Goal: Check status: Check status

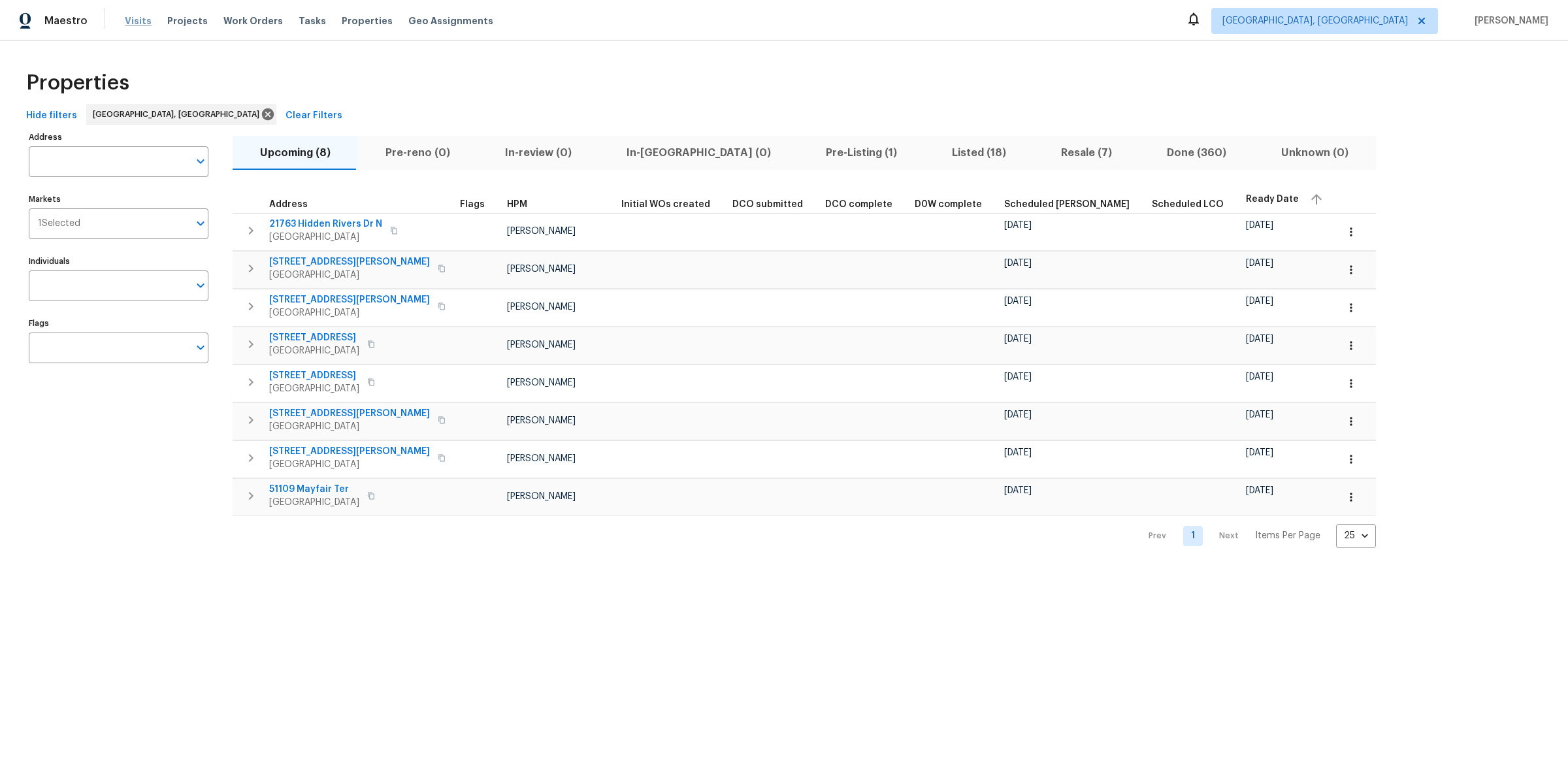
click at [141, 20] on span "Visits" at bounding box center [139, 20] width 27 height 13
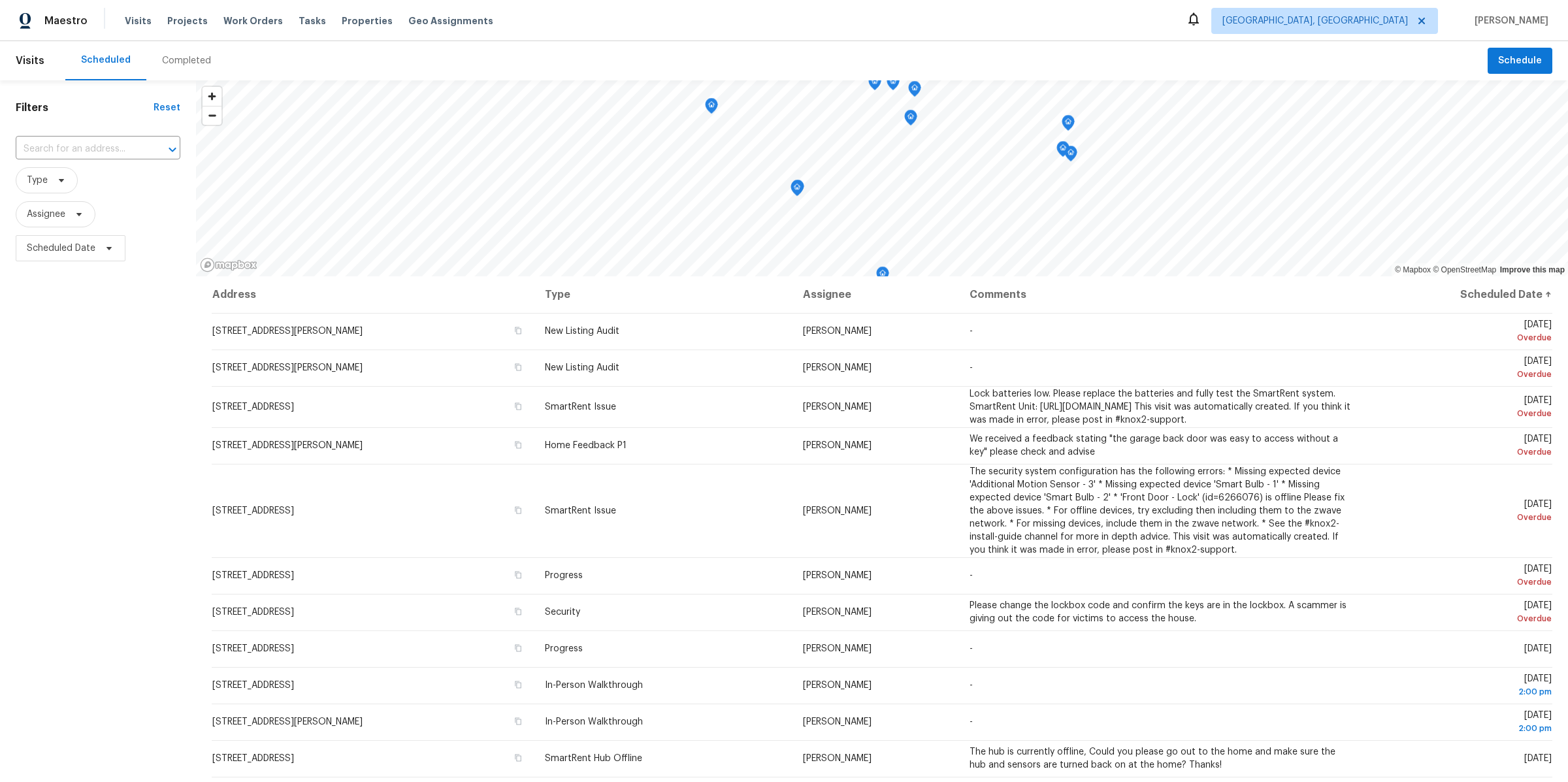
click at [173, 64] on div "Completed" at bounding box center [186, 60] width 49 height 13
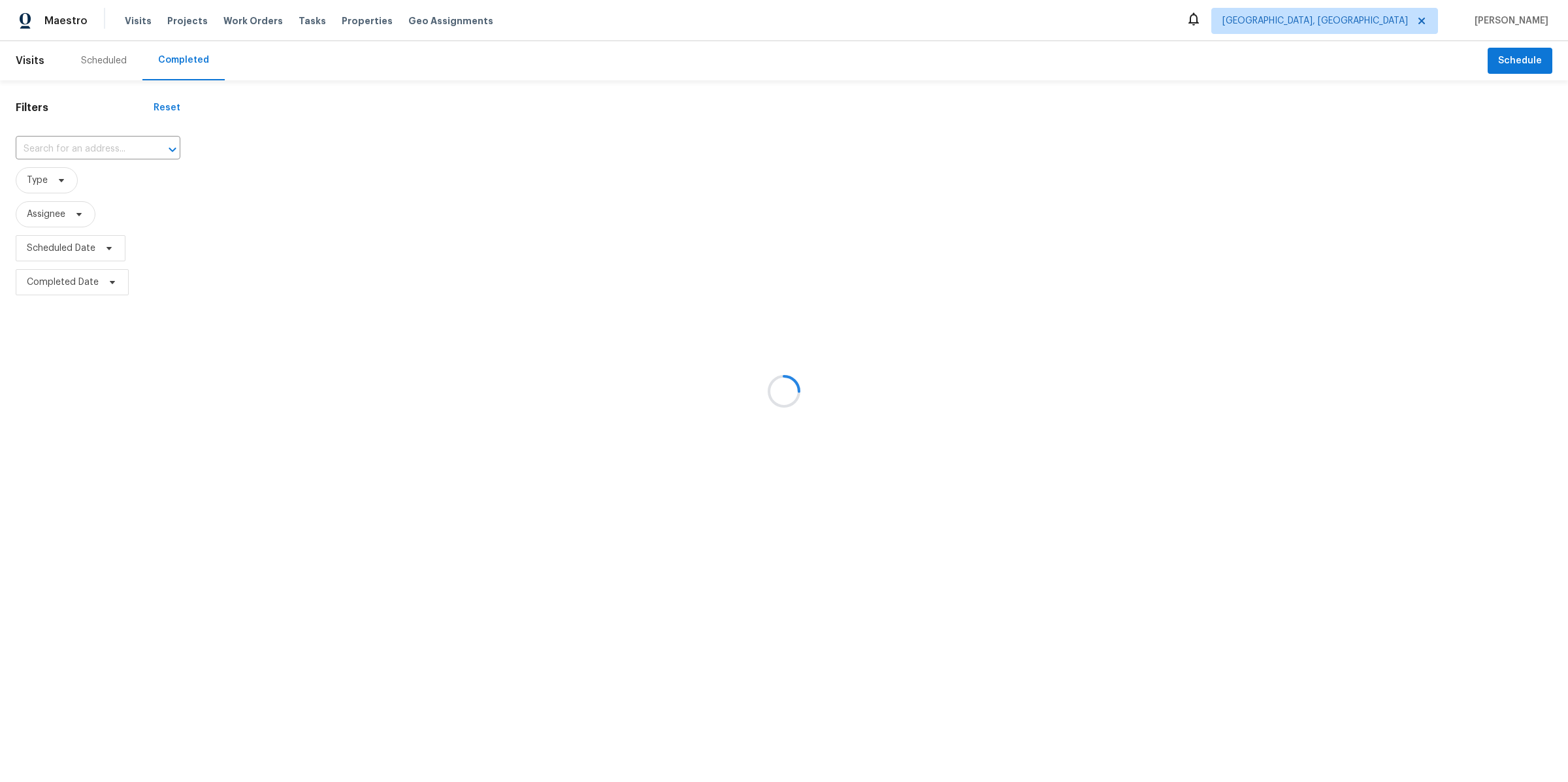
click at [51, 183] on div at bounding box center [784, 391] width 1568 height 782
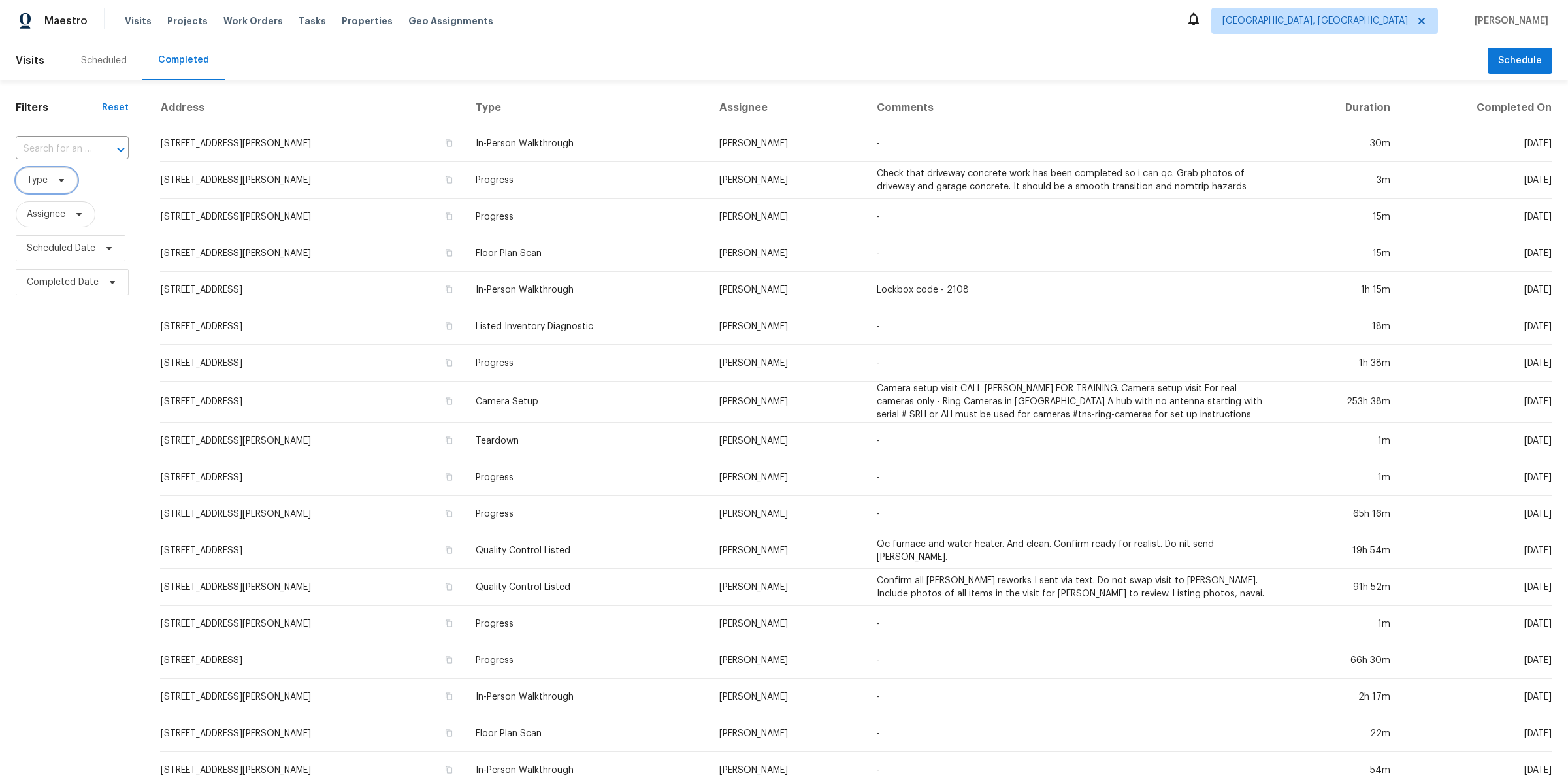
click at [63, 182] on icon at bounding box center [62, 181] width 11 height 11
click at [42, 488] on div "Filters Reset ​ Type Assignee Scheduled Date Completed Date" at bounding box center [72, 523] width 145 height 886
click at [80, 249] on span "Scheduled Date" at bounding box center [61, 248] width 69 height 13
select select "7"
select select "2025"
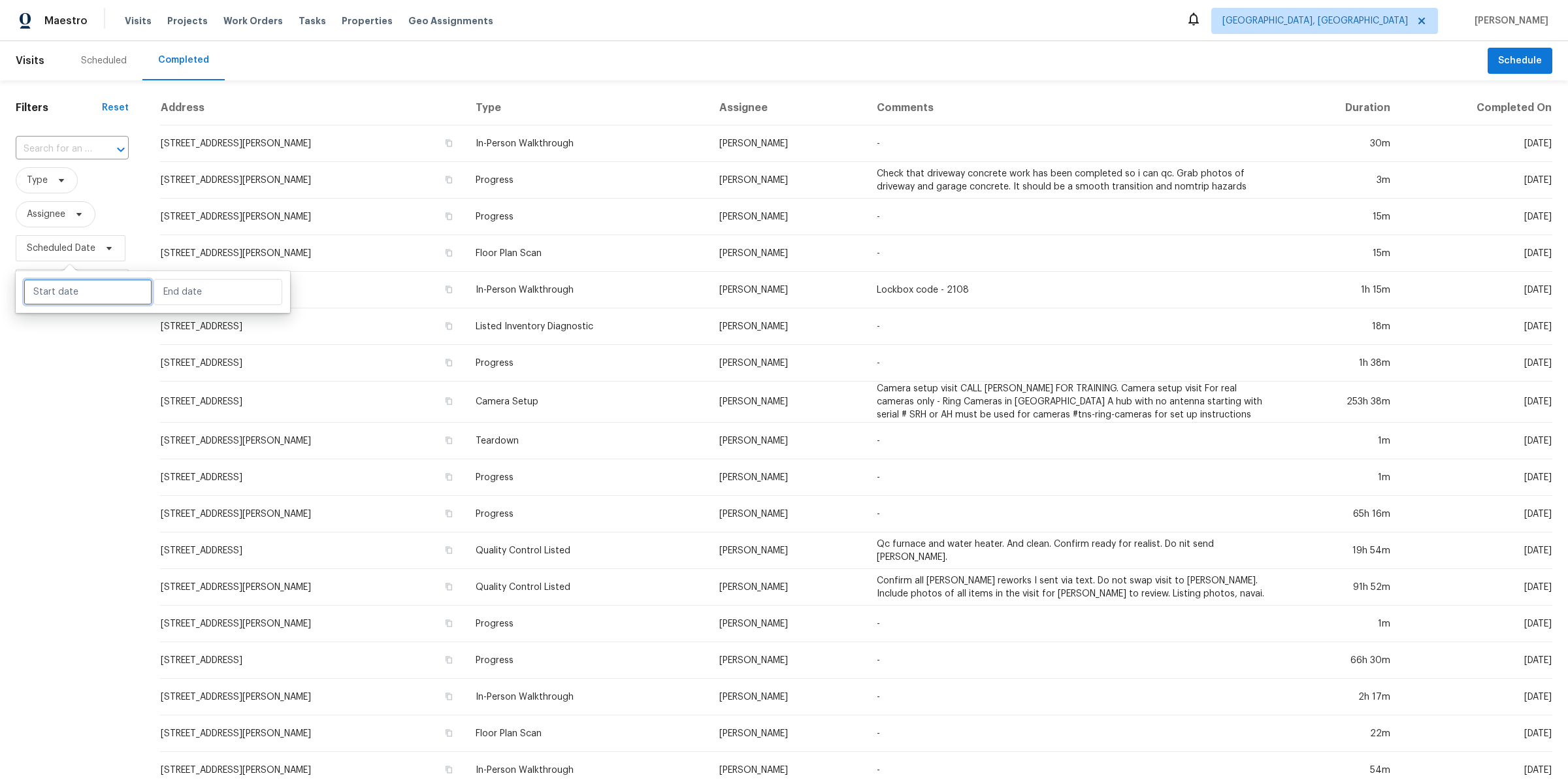
select select "8"
select select "2025"
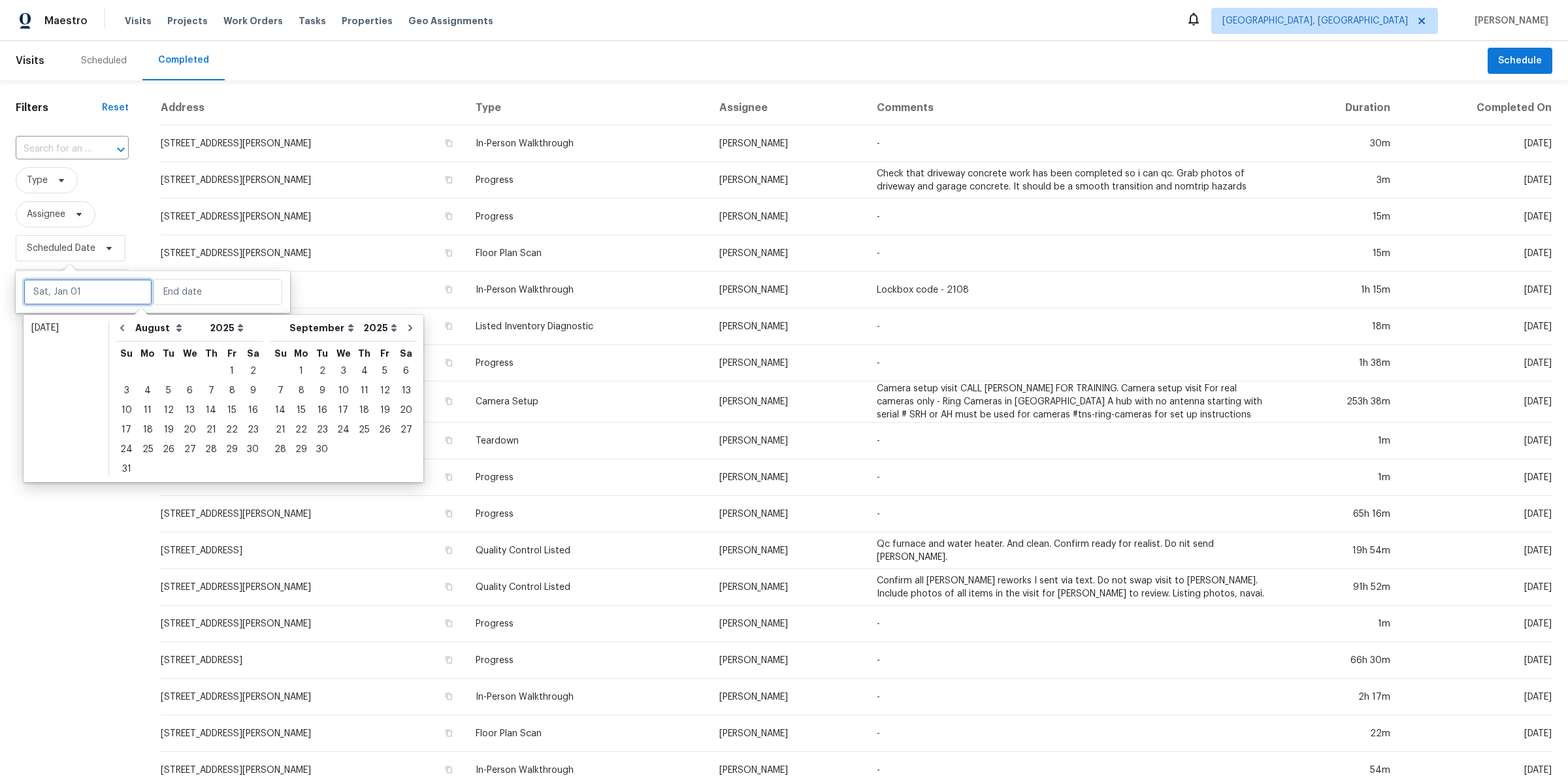
click at [99, 286] on input "text" at bounding box center [87, 291] width 129 height 26
click at [147, 390] on div "4" at bounding box center [148, 391] width 21 height 18
type input "[DATE]"
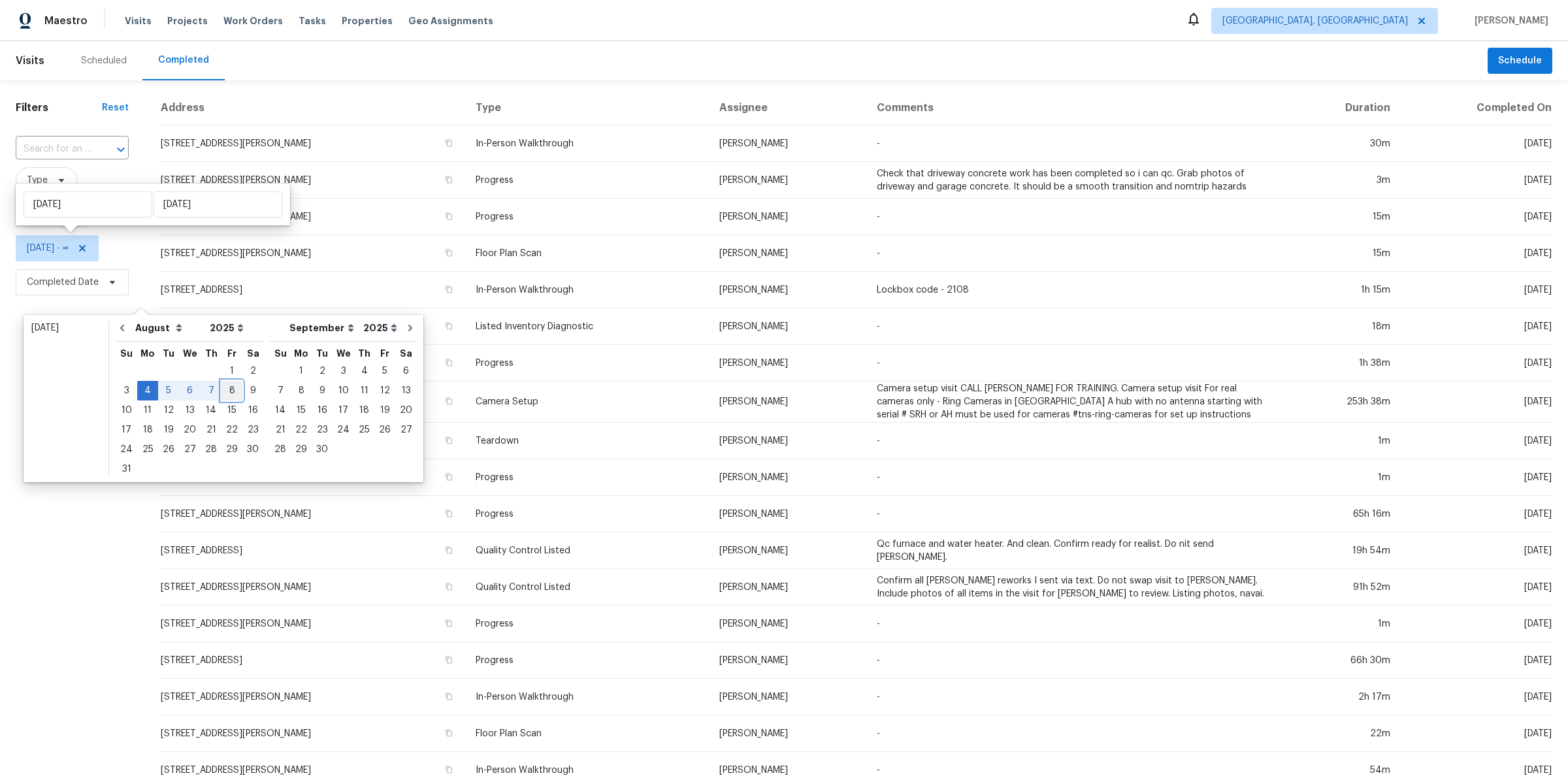
click at [227, 391] on div "8" at bounding box center [232, 391] width 21 height 18
type input "[DATE]"
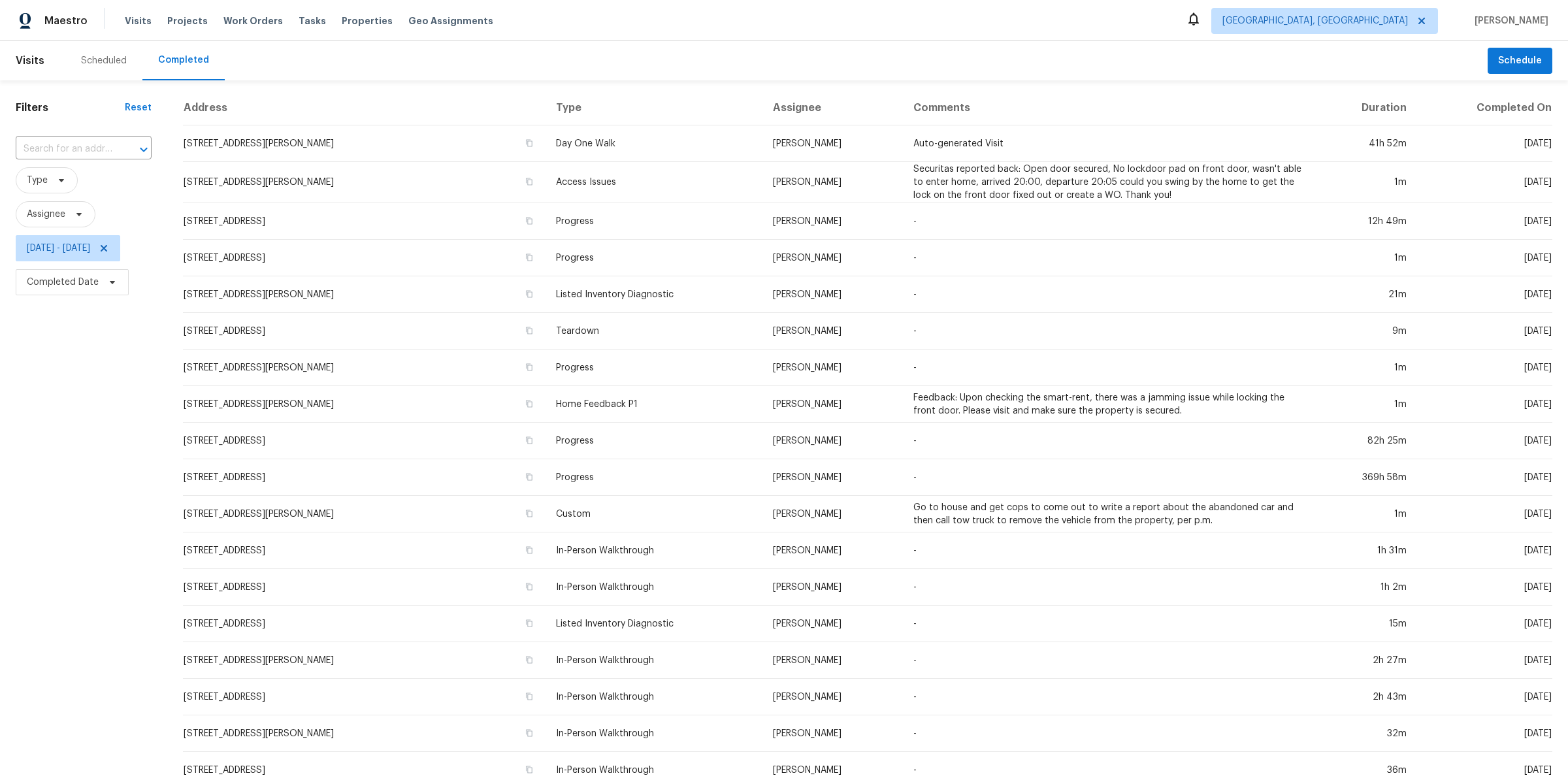
click at [56, 495] on div "Filters Reset ​ Type Assignee [DATE] - [DATE] Completed Date" at bounding box center [84, 488] width 167 height 816
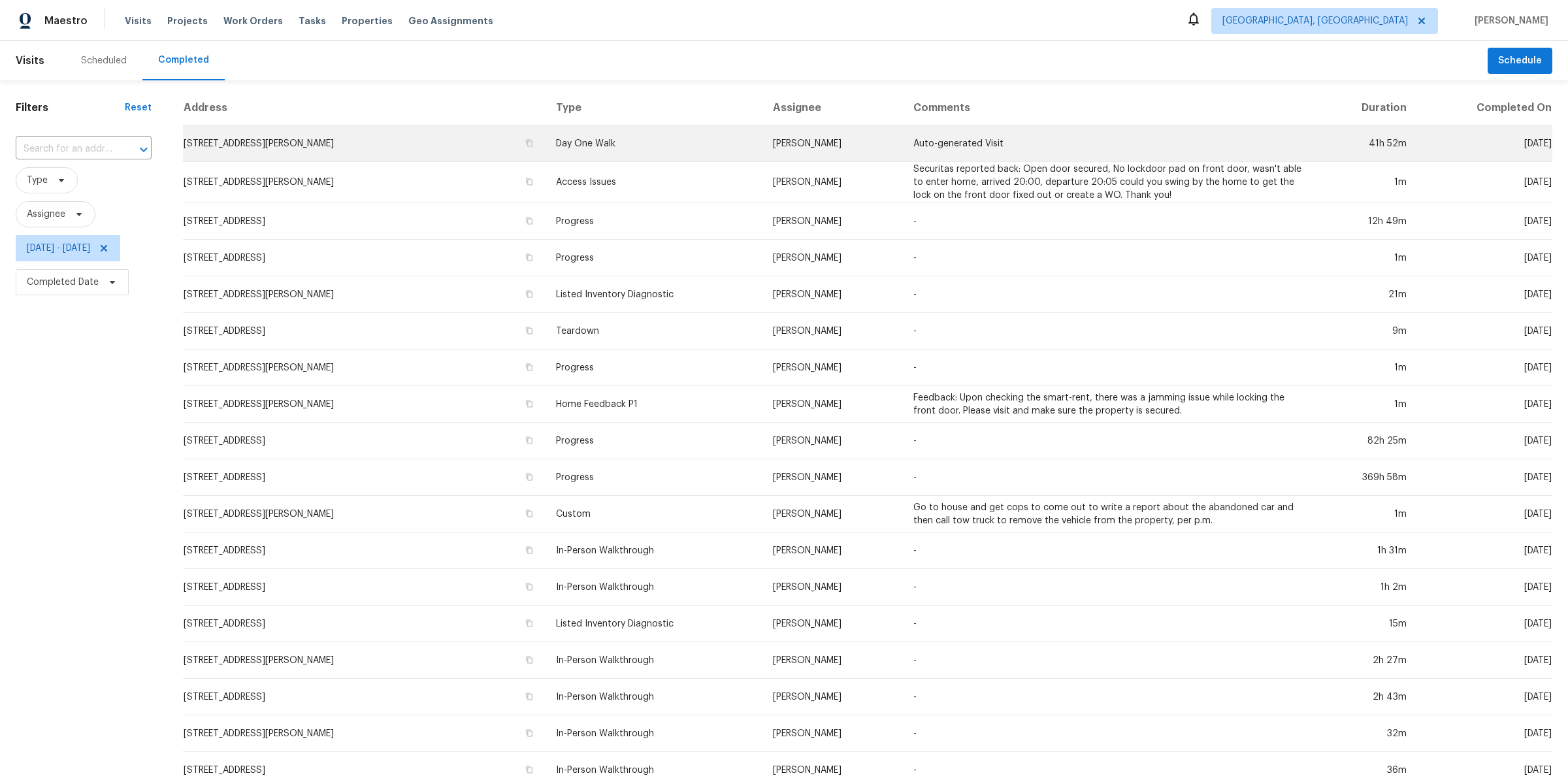
scroll to position [113, 0]
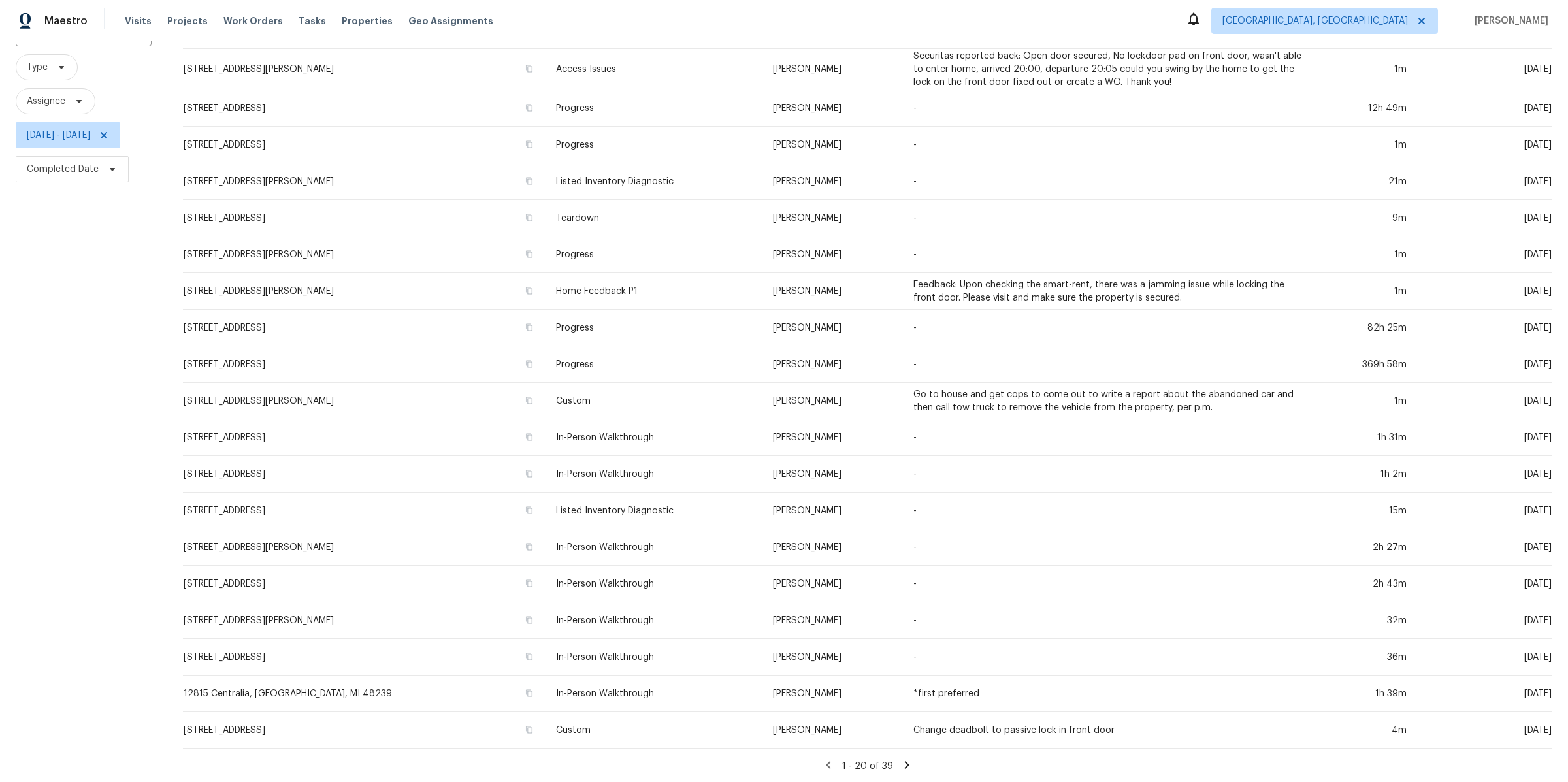
click at [910, 765] on icon at bounding box center [908, 765] width 5 height 8
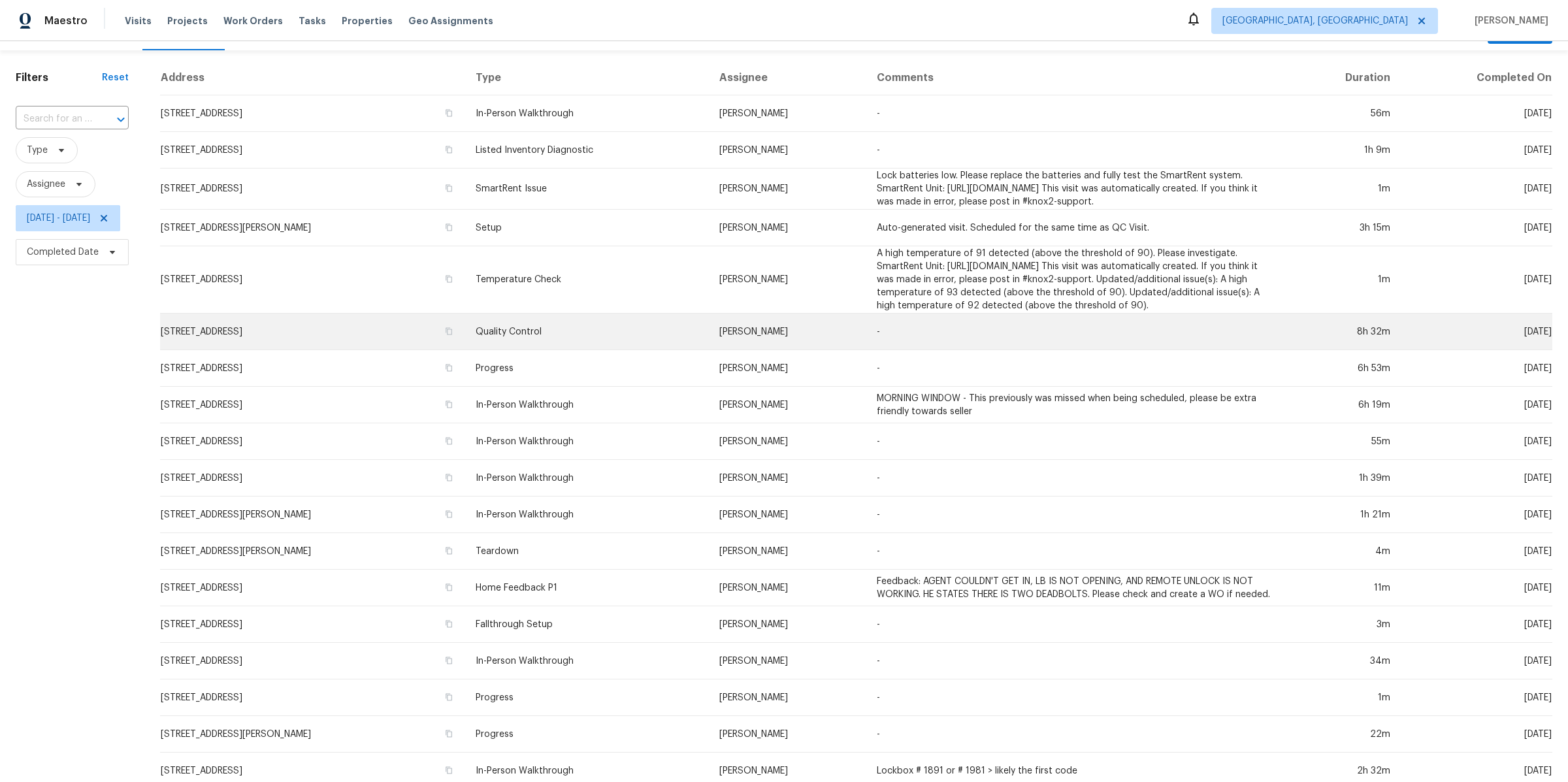
scroll to position [137, 0]
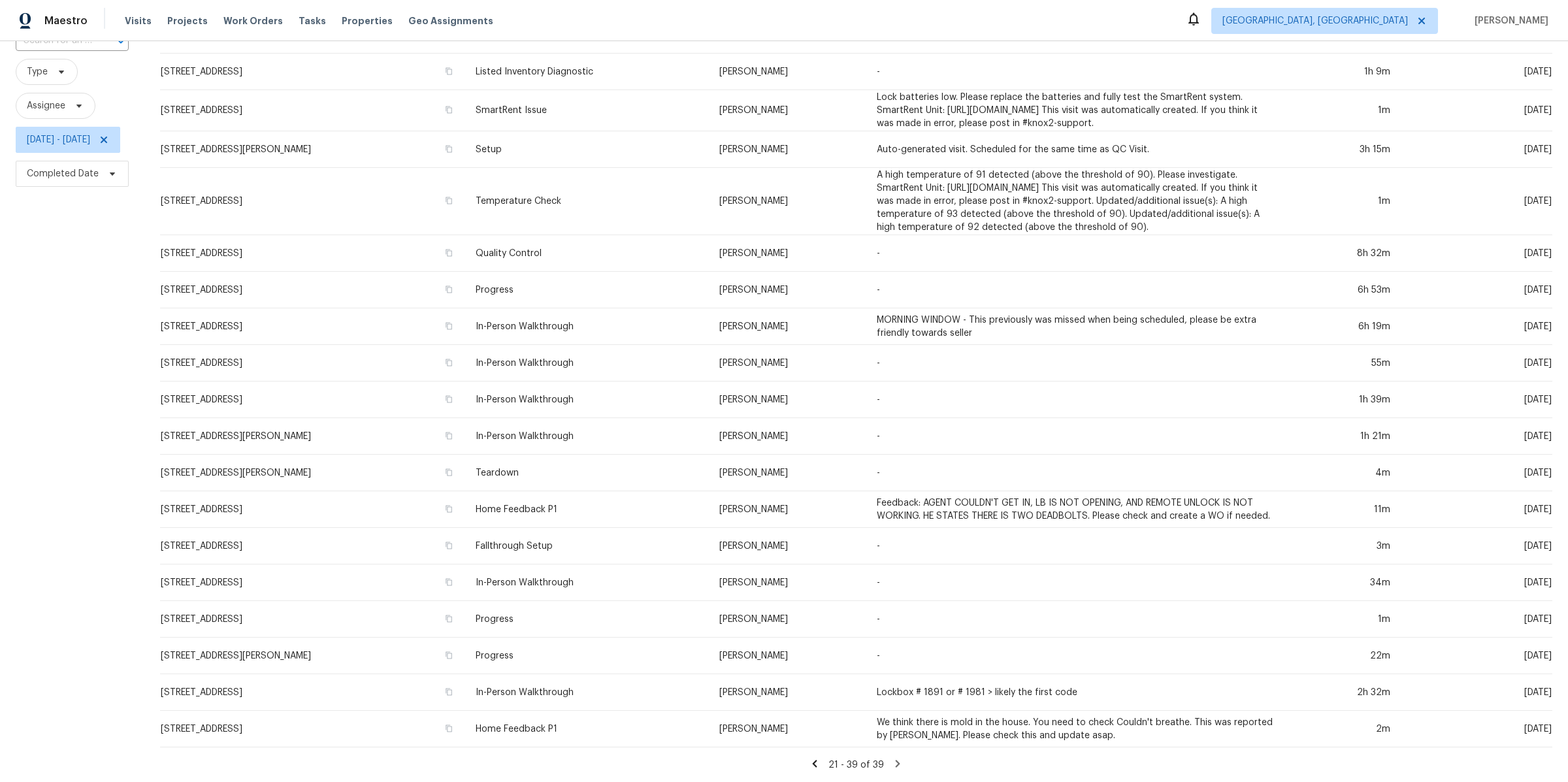
click at [821, 762] on icon at bounding box center [815, 764] width 12 height 12
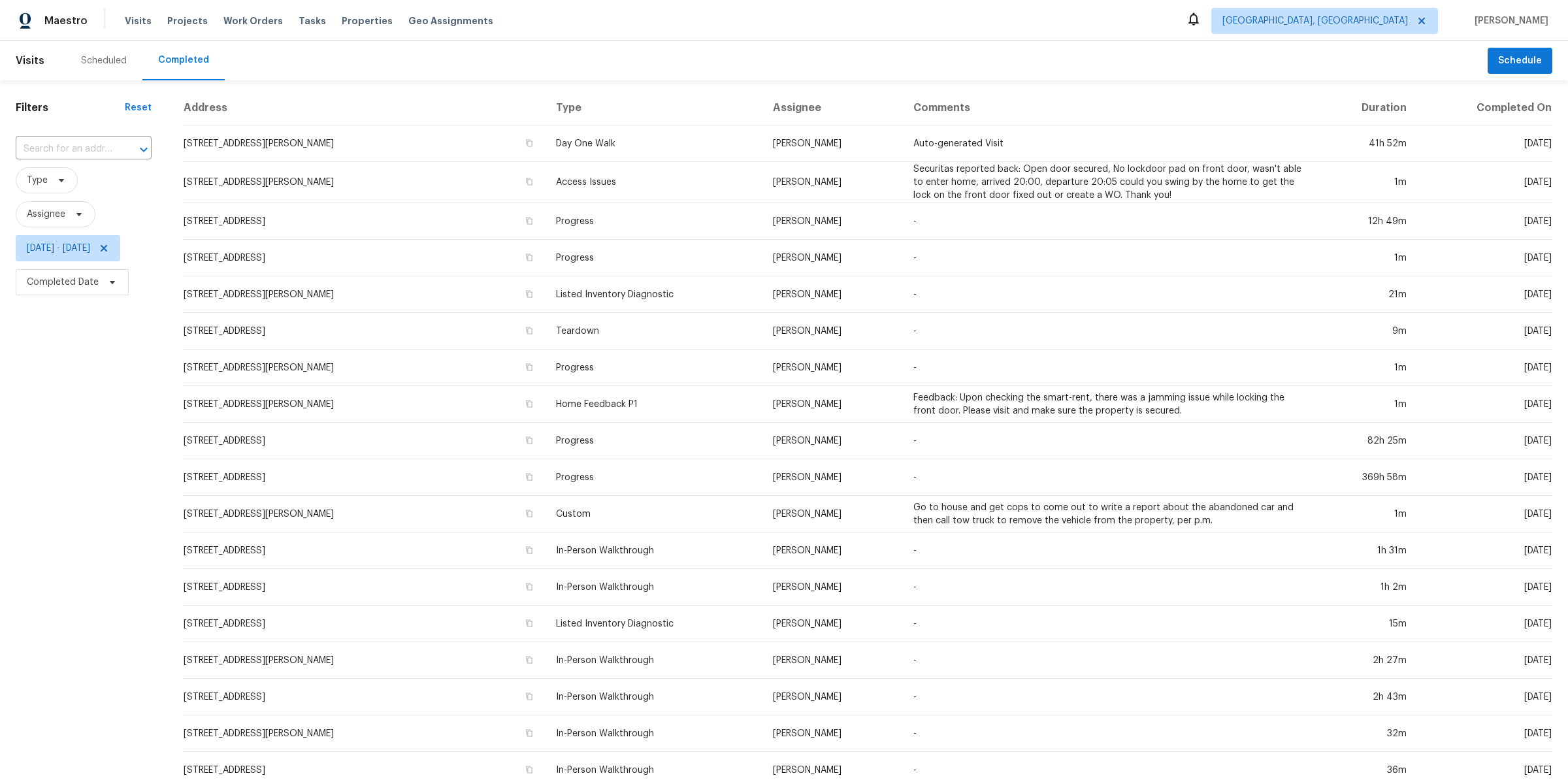
scroll to position [113, 0]
